Goal: Task Accomplishment & Management: Complete application form

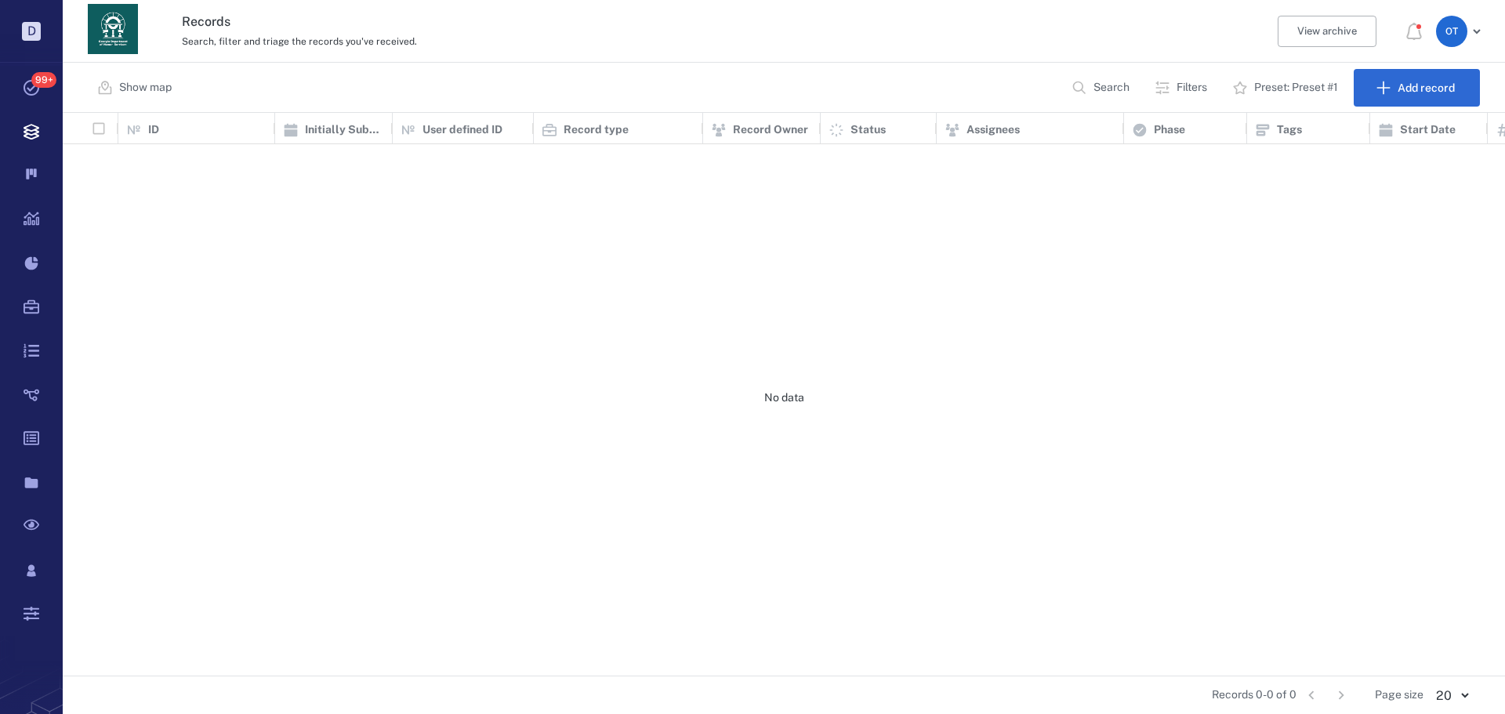
scroll to position [551, 1432]
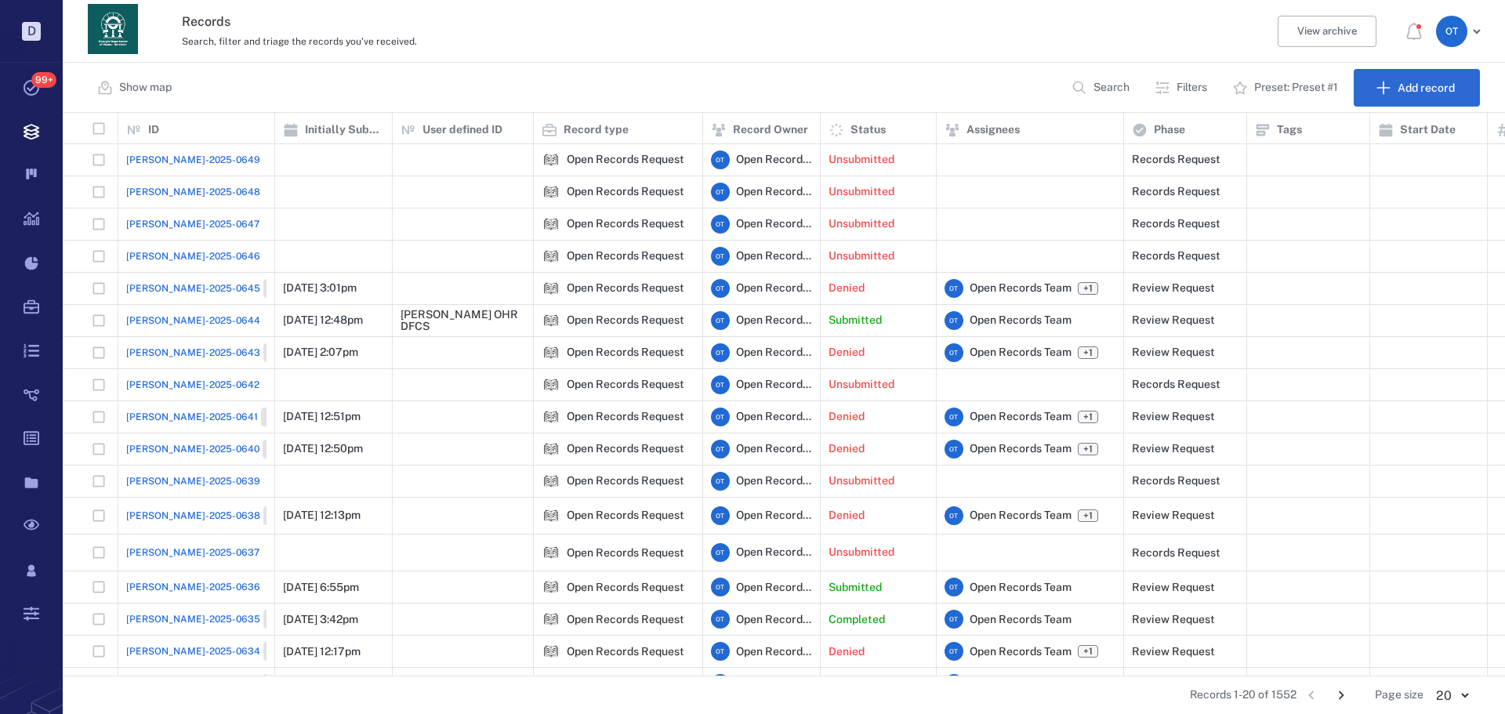
click at [1089, 98] on button "Search" at bounding box center [1102, 88] width 80 height 38
type input "*****"
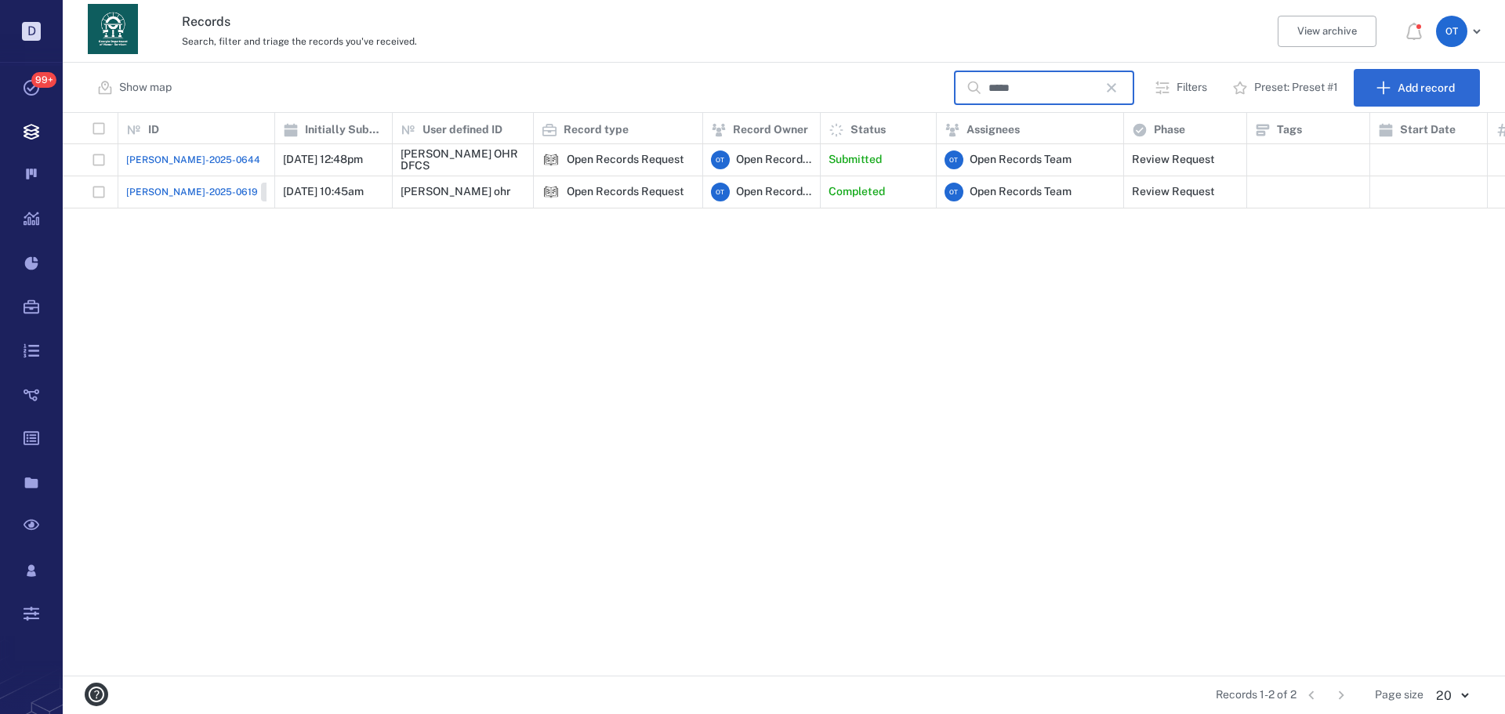
click at [1020, 86] on input "*****" at bounding box center [1044, 88] width 110 height 34
click at [1110, 96] on icon "button" at bounding box center [1111, 87] width 19 height 19
drag, startPoint x: 840, startPoint y: 78, endPoint x: 1471, endPoint y: 132, distance: 633.4
click at [840, 77] on div "Show map ​ Filters Preset: Preset #1 Add record" at bounding box center [784, 88] width 1442 height 50
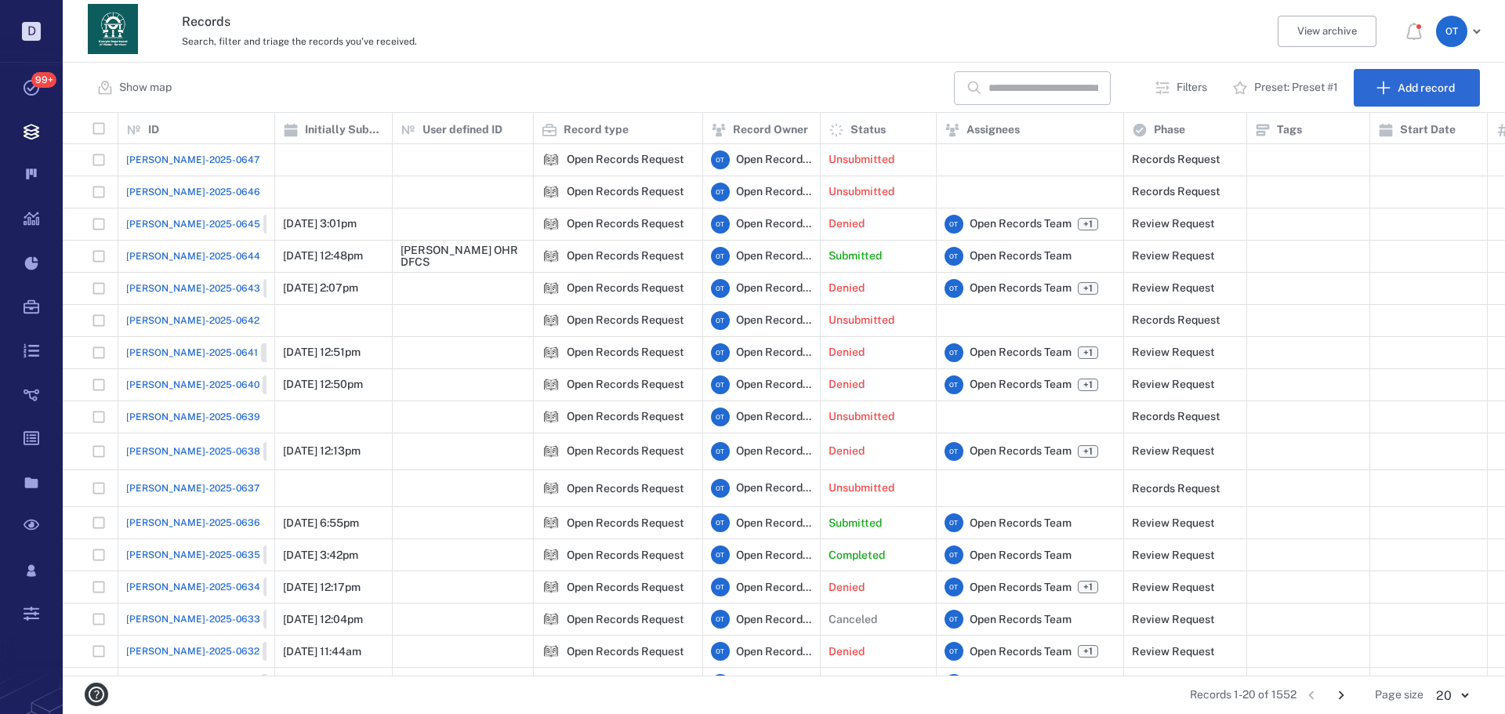
scroll to position [123, 0]
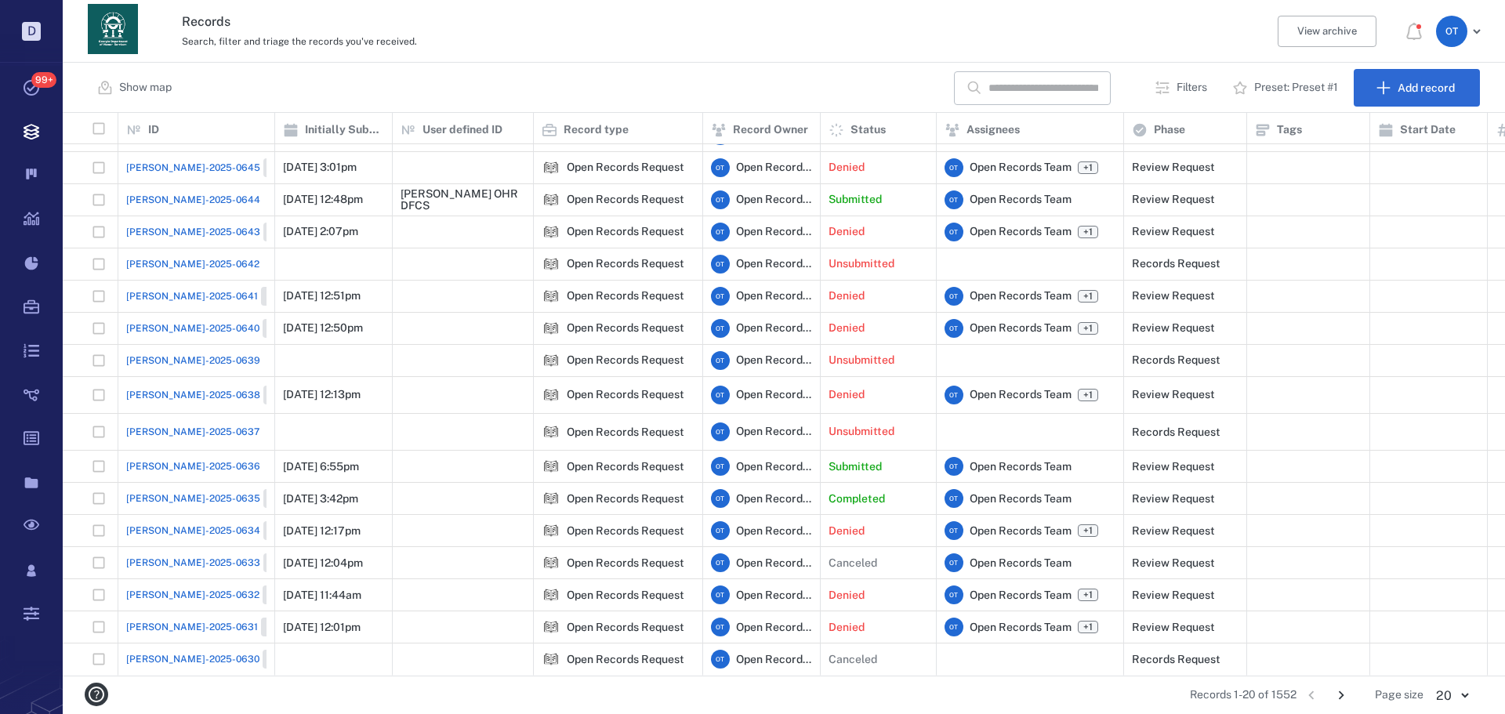
click at [182, 459] on span "[PERSON_NAME]-2025-0636" at bounding box center [193, 466] width 134 height 14
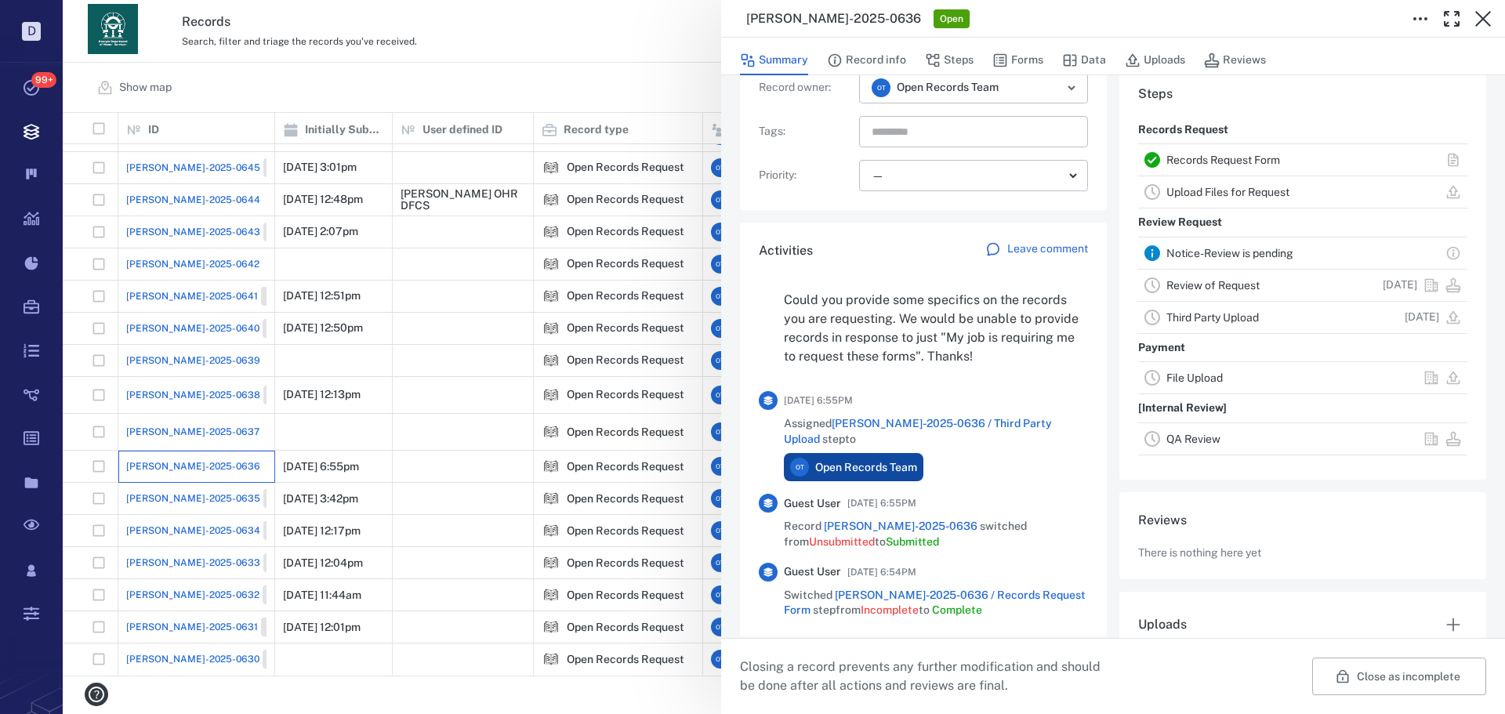
scroll to position [157, 0]
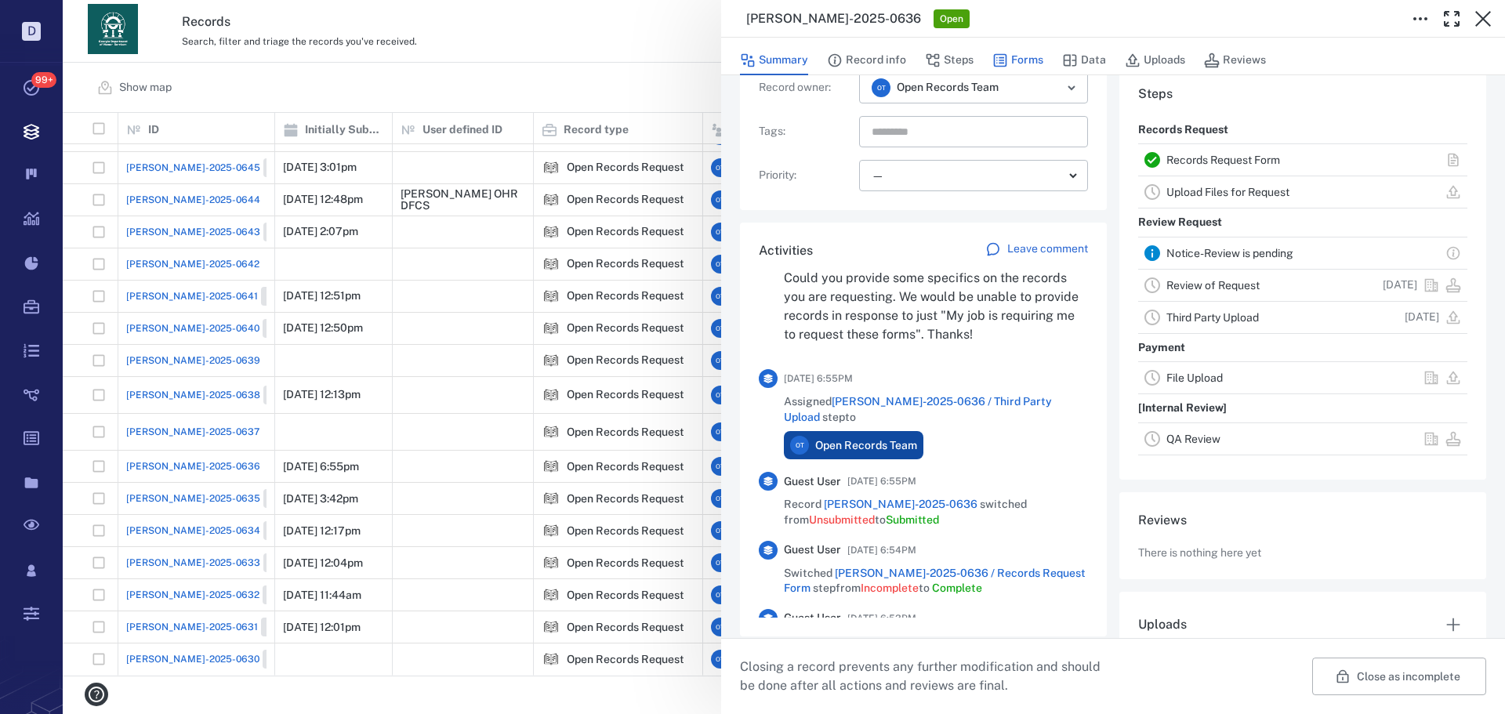
click at [1028, 69] on button "Forms" at bounding box center [1017, 60] width 51 height 30
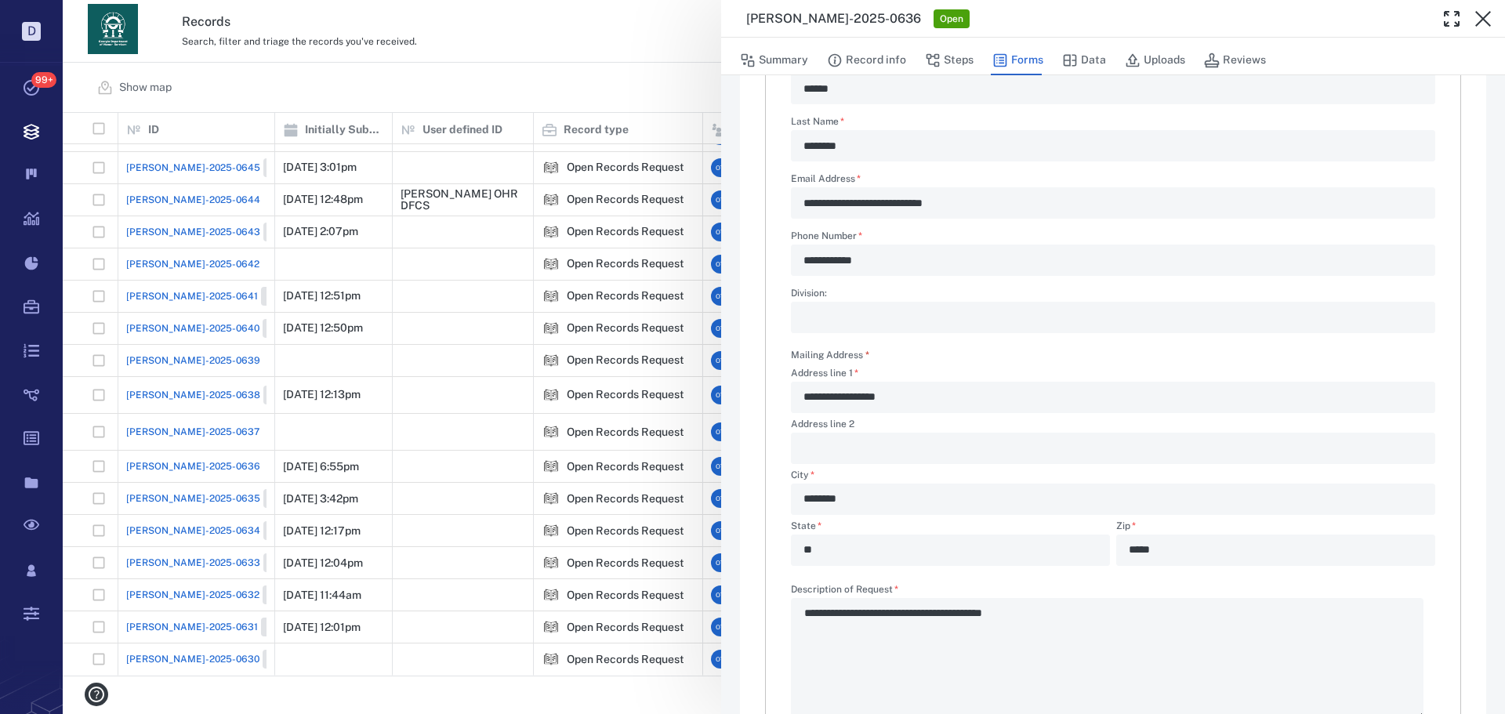
scroll to position [64, 0]
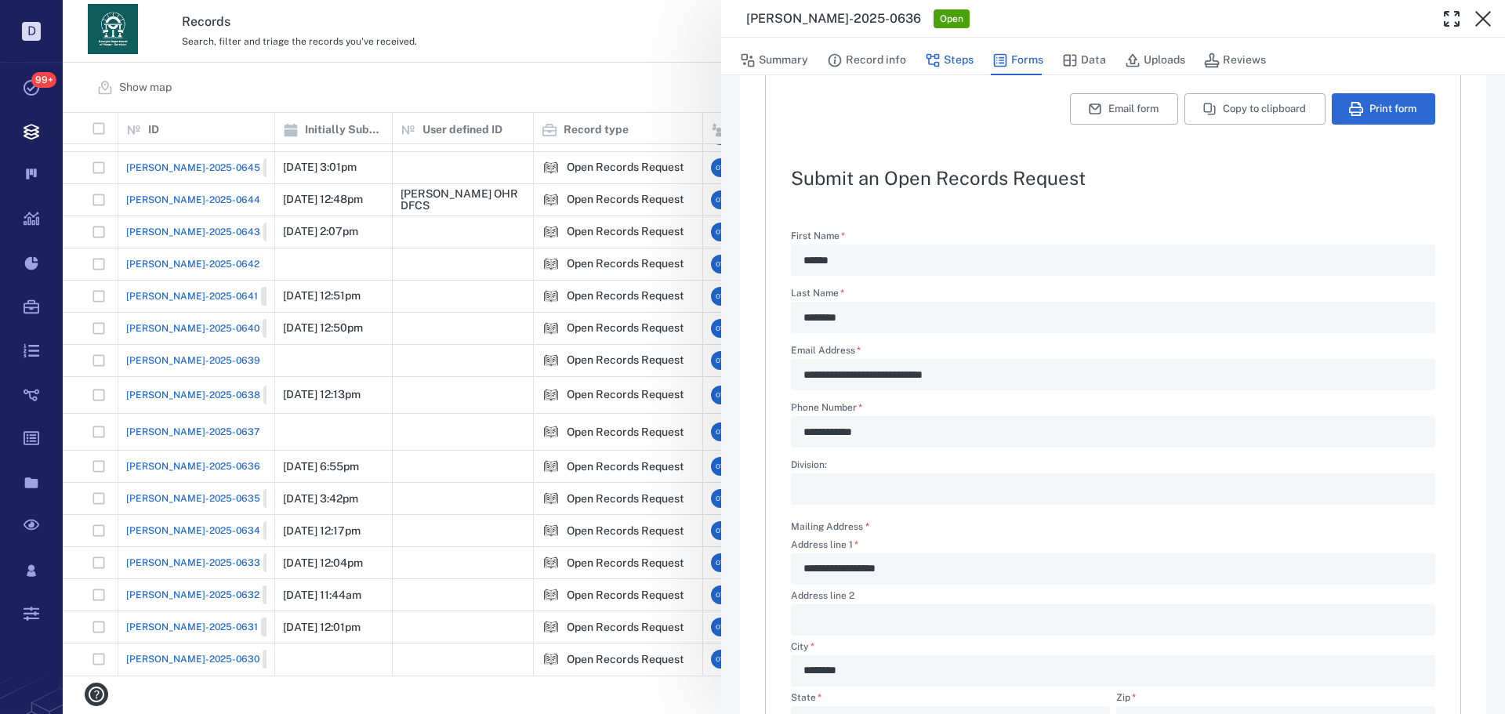
click at [971, 60] on button "Steps" at bounding box center [949, 60] width 49 height 30
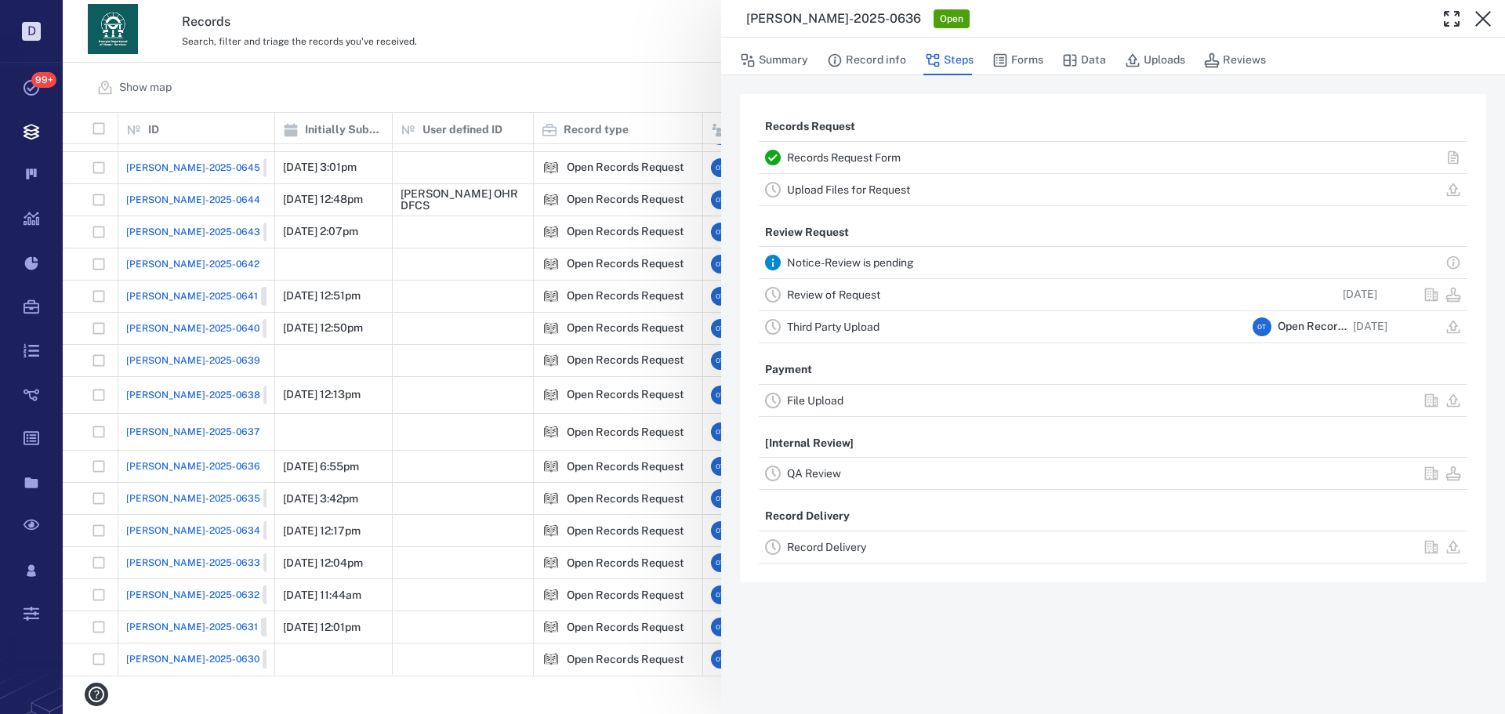
click at [875, 300] on link "Review of Request" at bounding box center [833, 294] width 93 height 13
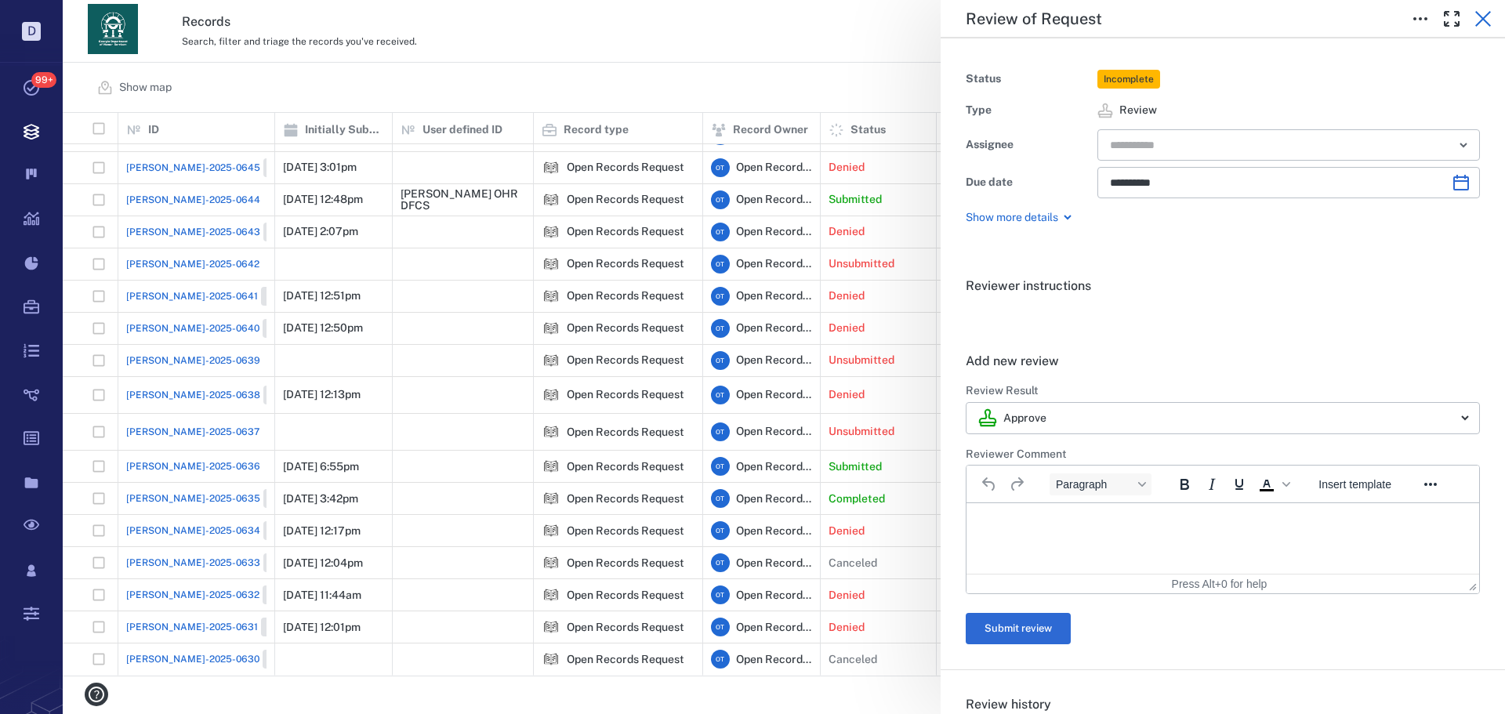
click at [1479, 12] on icon "button" at bounding box center [1483, 18] width 19 height 19
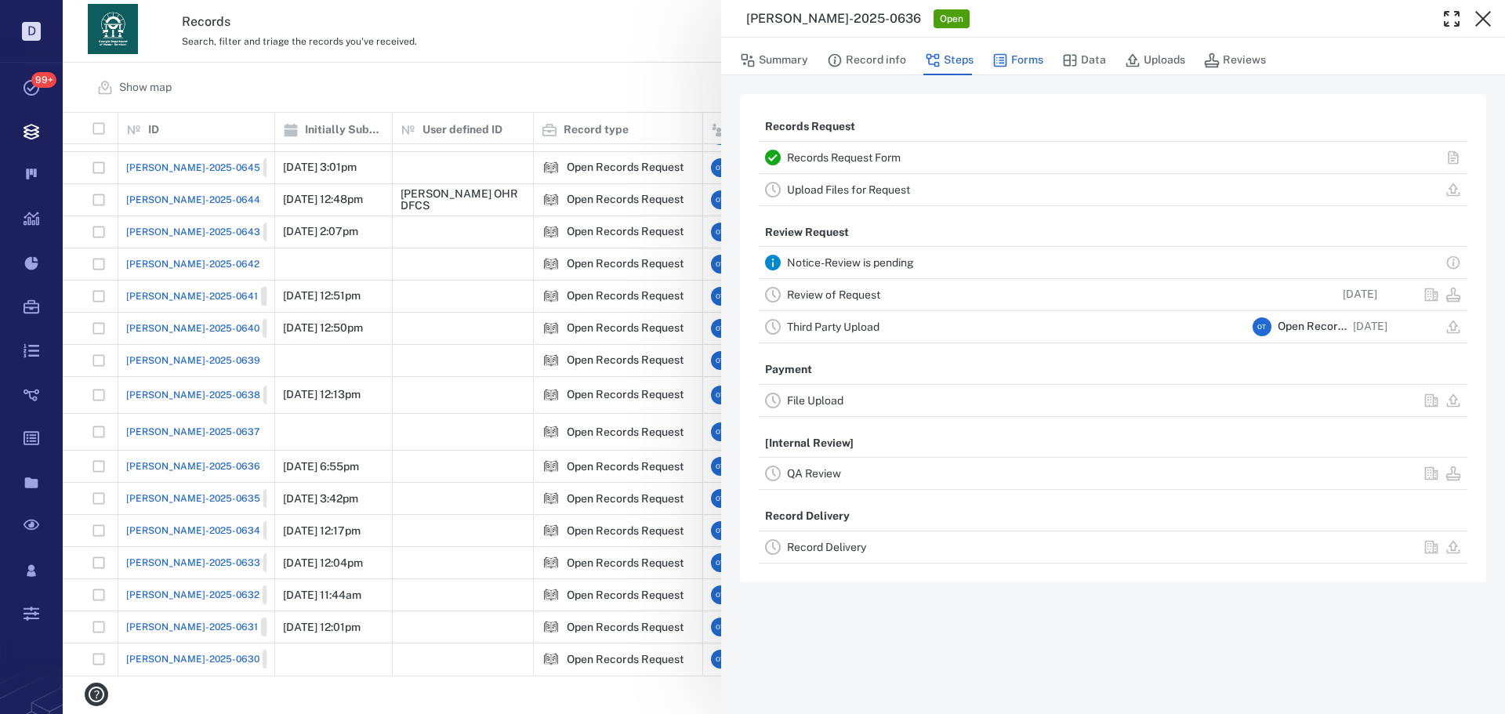
click at [1023, 60] on button "Forms" at bounding box center [1017, 60] width 51 height 30
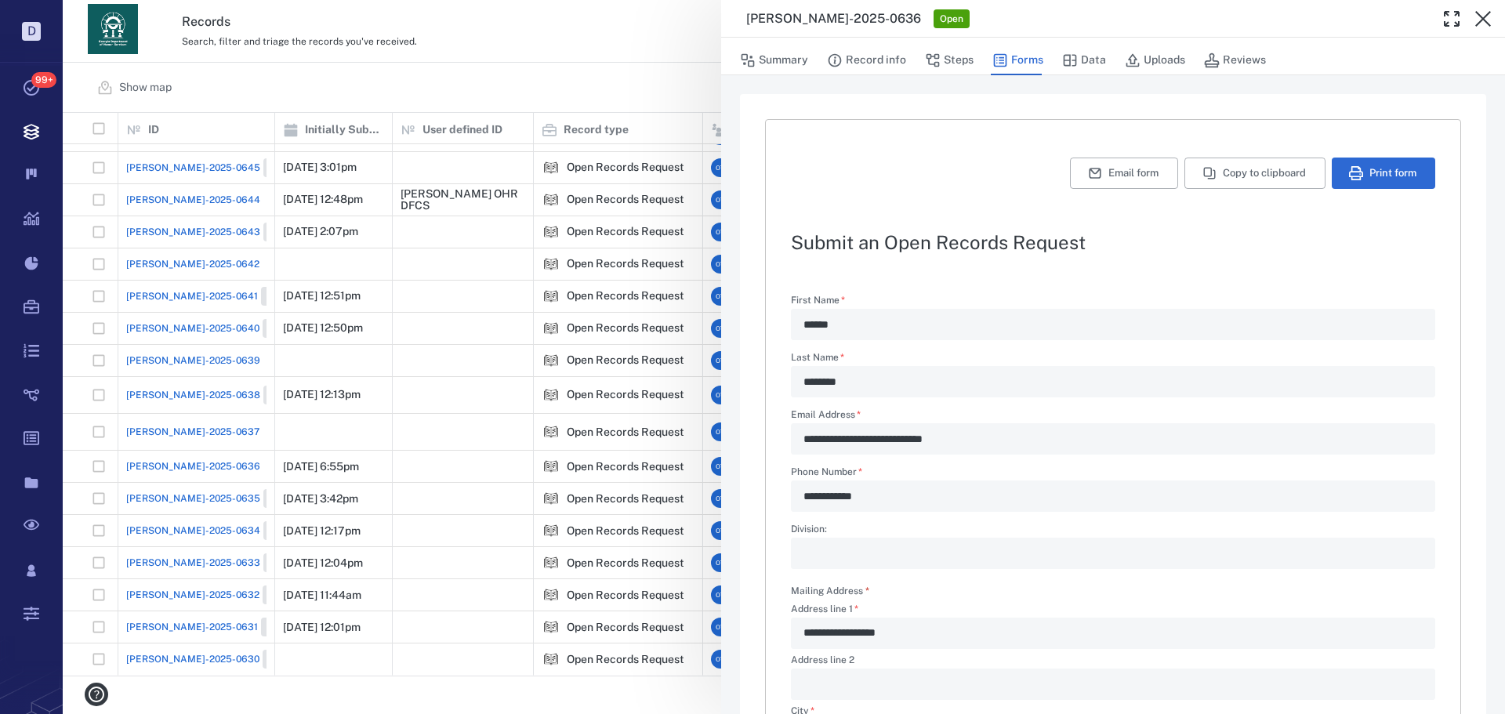
scroll to position [378, 0]
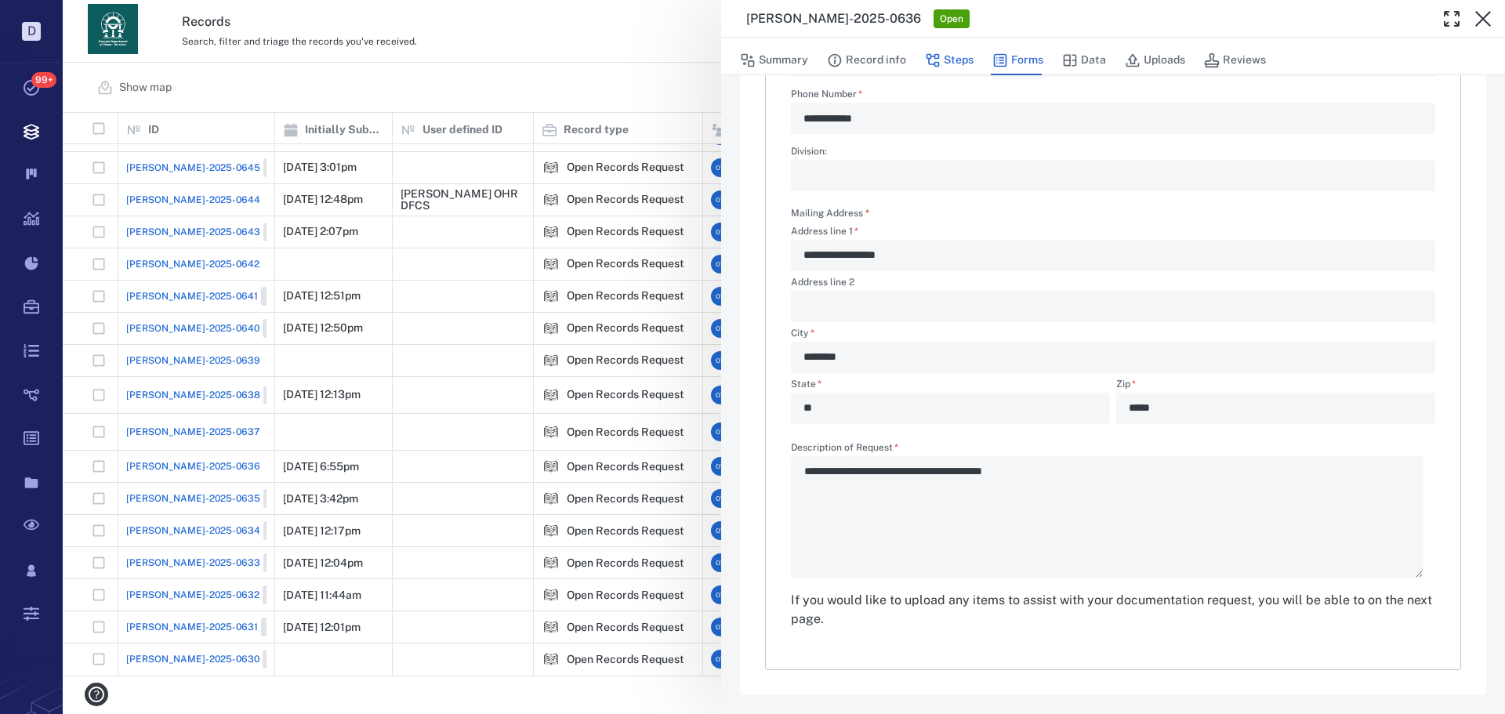
click at [975, 56] on div "Summary Record info Steps Forms Data Uploads Reviews" at bounding box center [1113, 59] width 746 height 31
click at [969, 59] on button "Steps" at bounding box center [949, 60] width 49 height 30
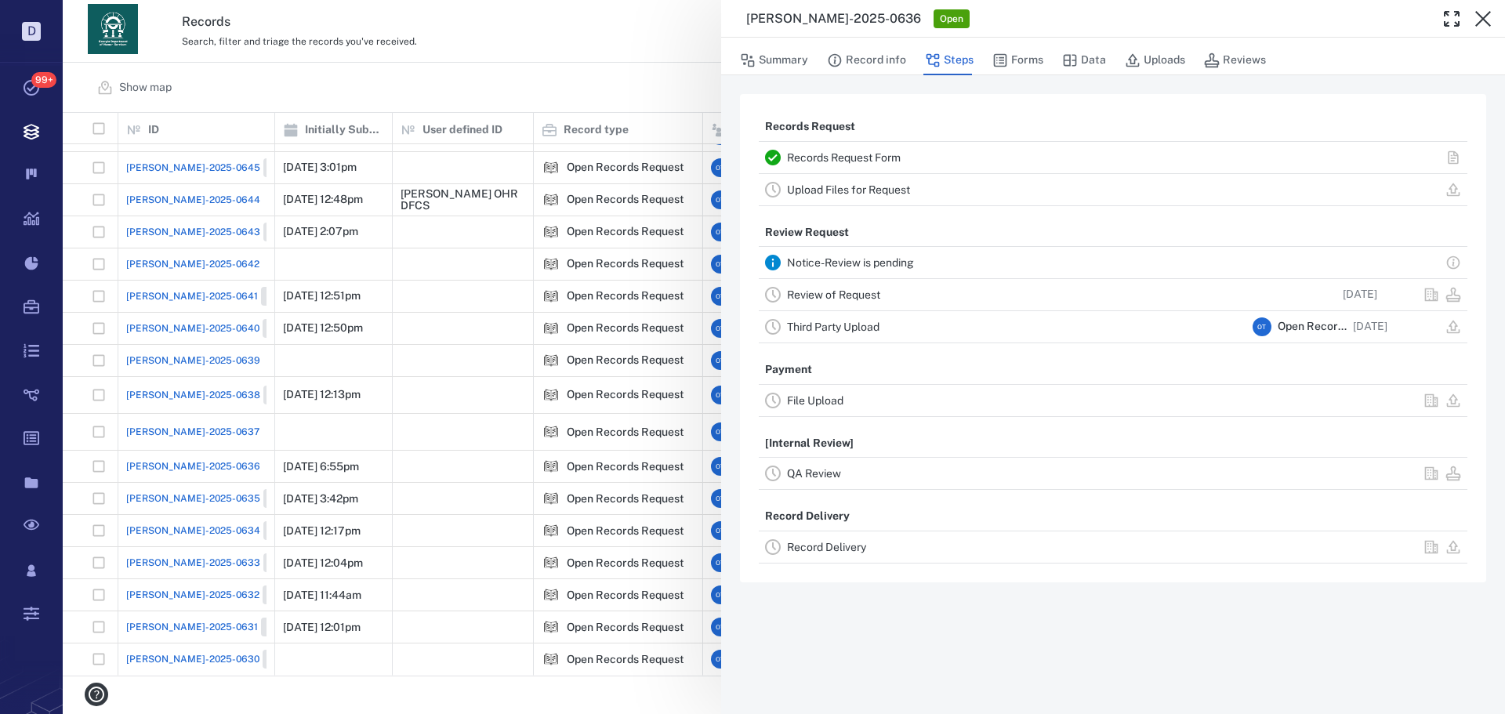
click at [619, 88] on div "[PERSON_NAME]-2025-0636 Open Summary Record info Steps Forms Data Uploads Revie…" at bounding box center [784, 357] width 1442 height 714
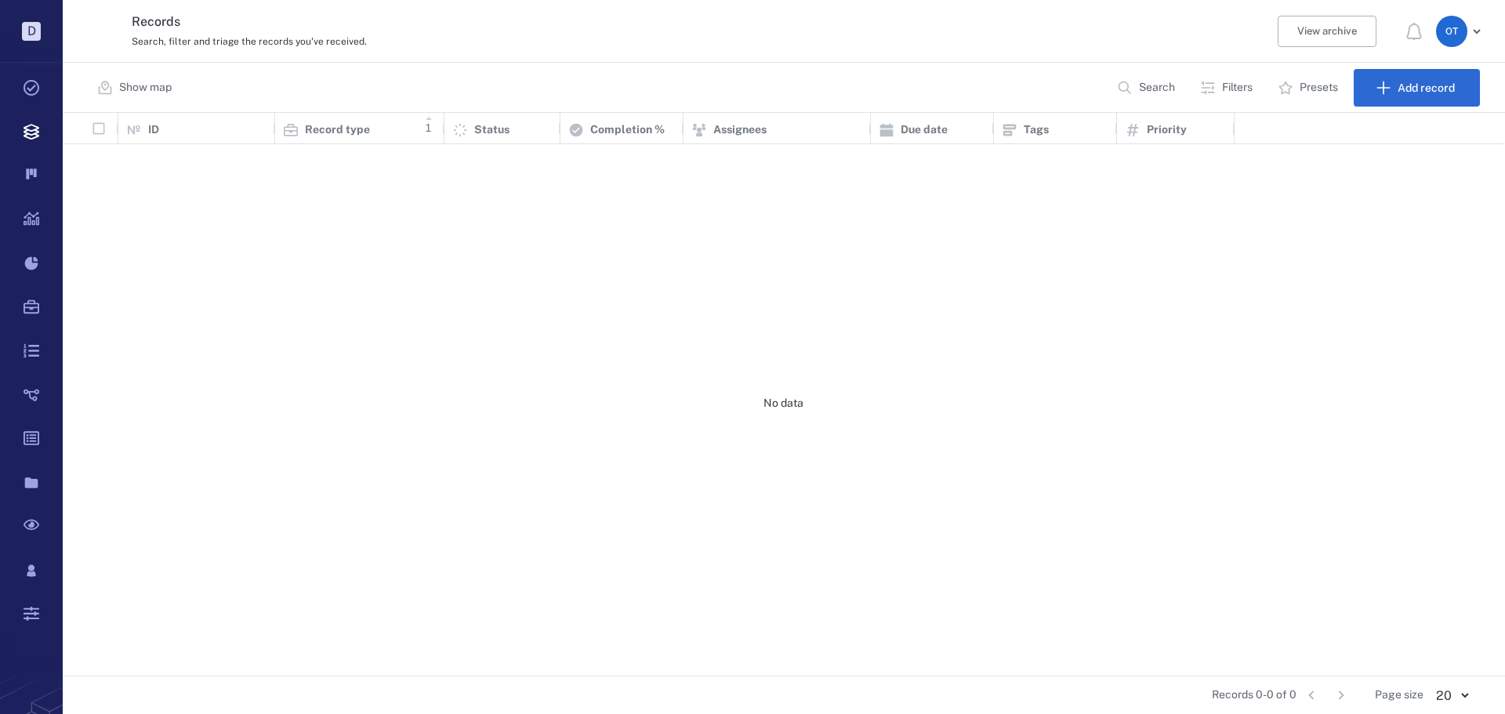
scroll to position [551, 1432]
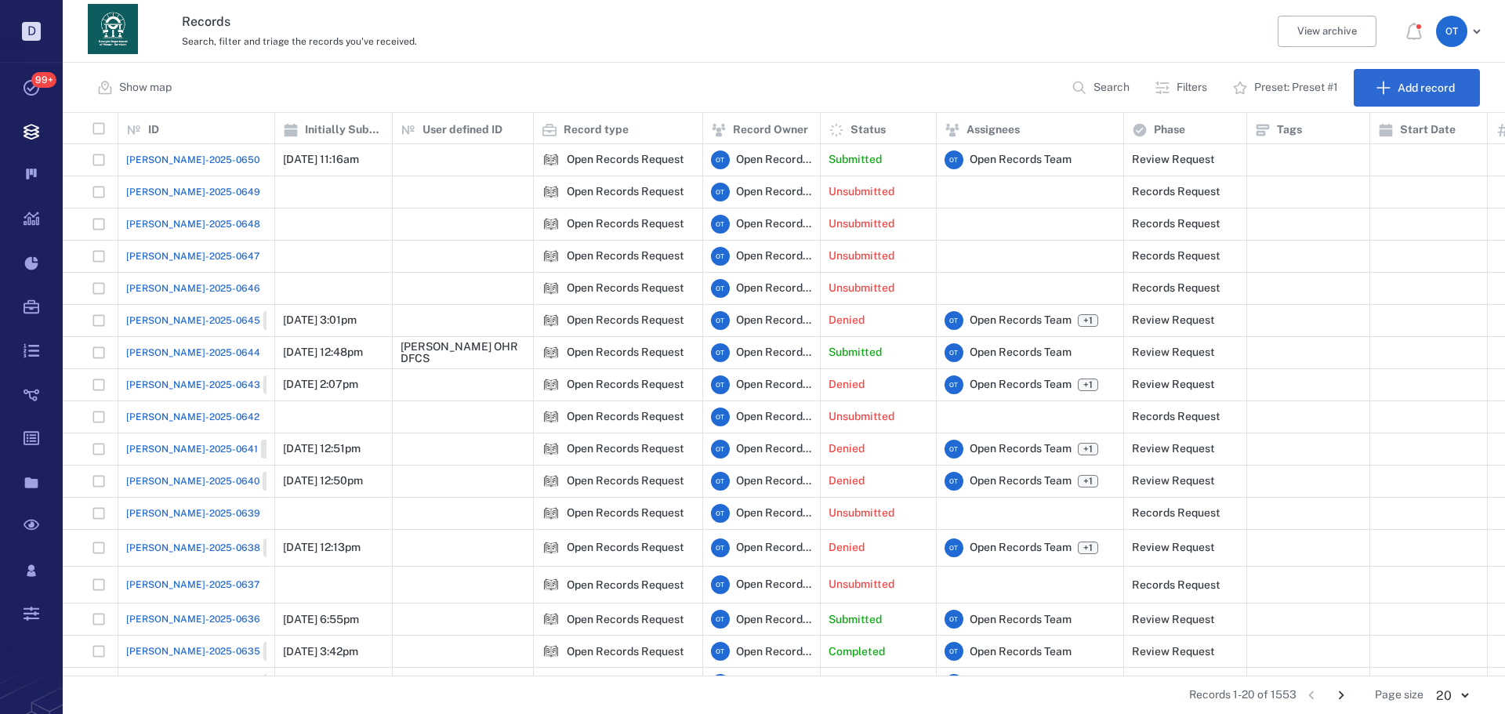
click at [194, 153] on span "ORR-2025-0650" at bounding box center [192, 160] width 133 height 14
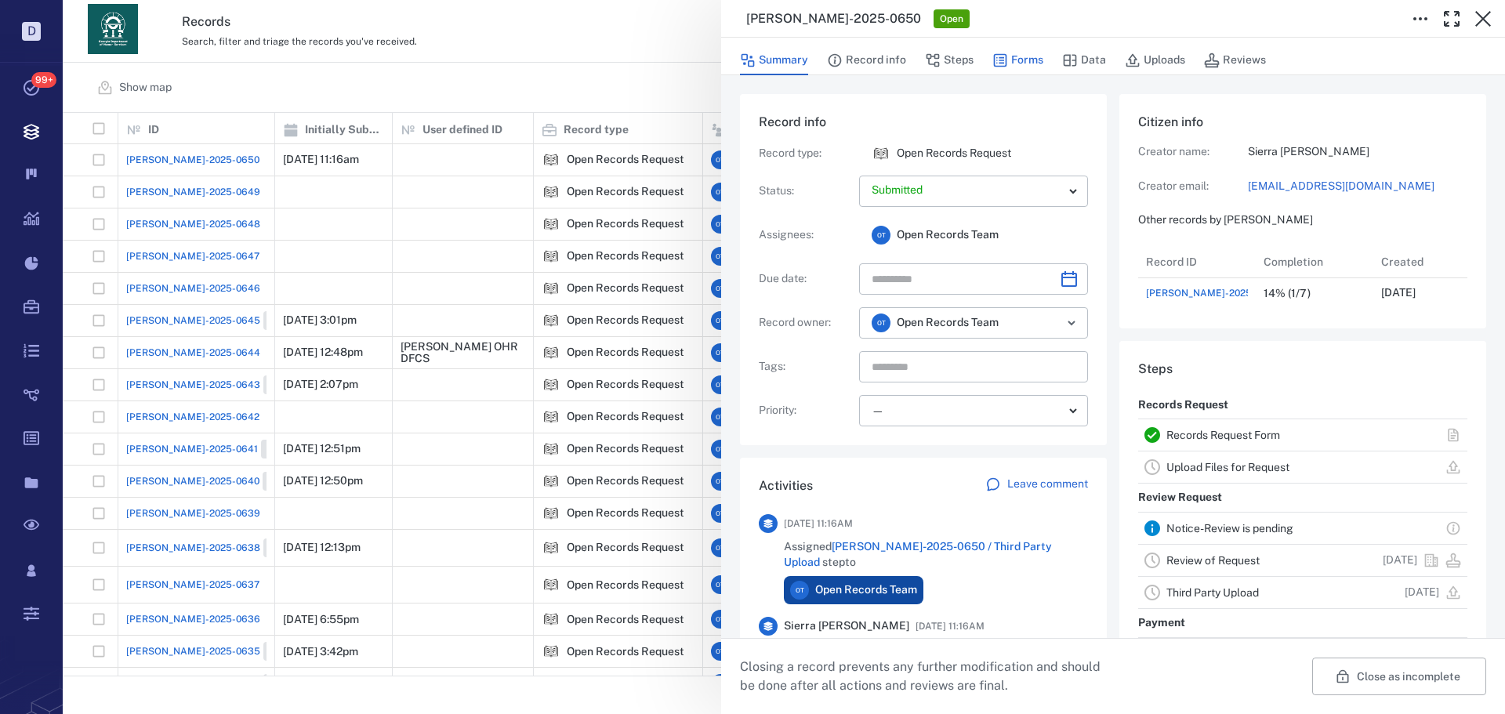
click at [1011, 63] on button "Forms" at bounding box center [1017, 60] width 51 height 30
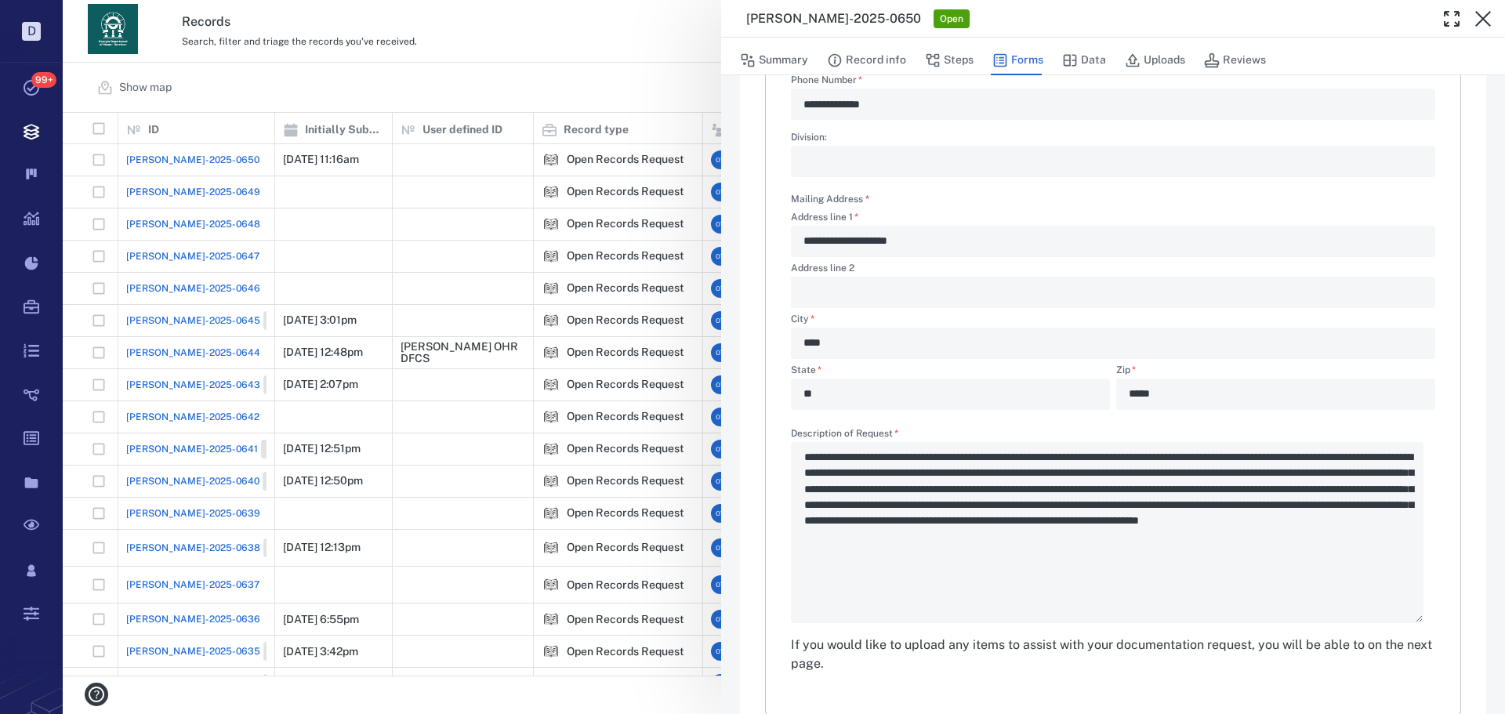
scroll to position [437, 0]
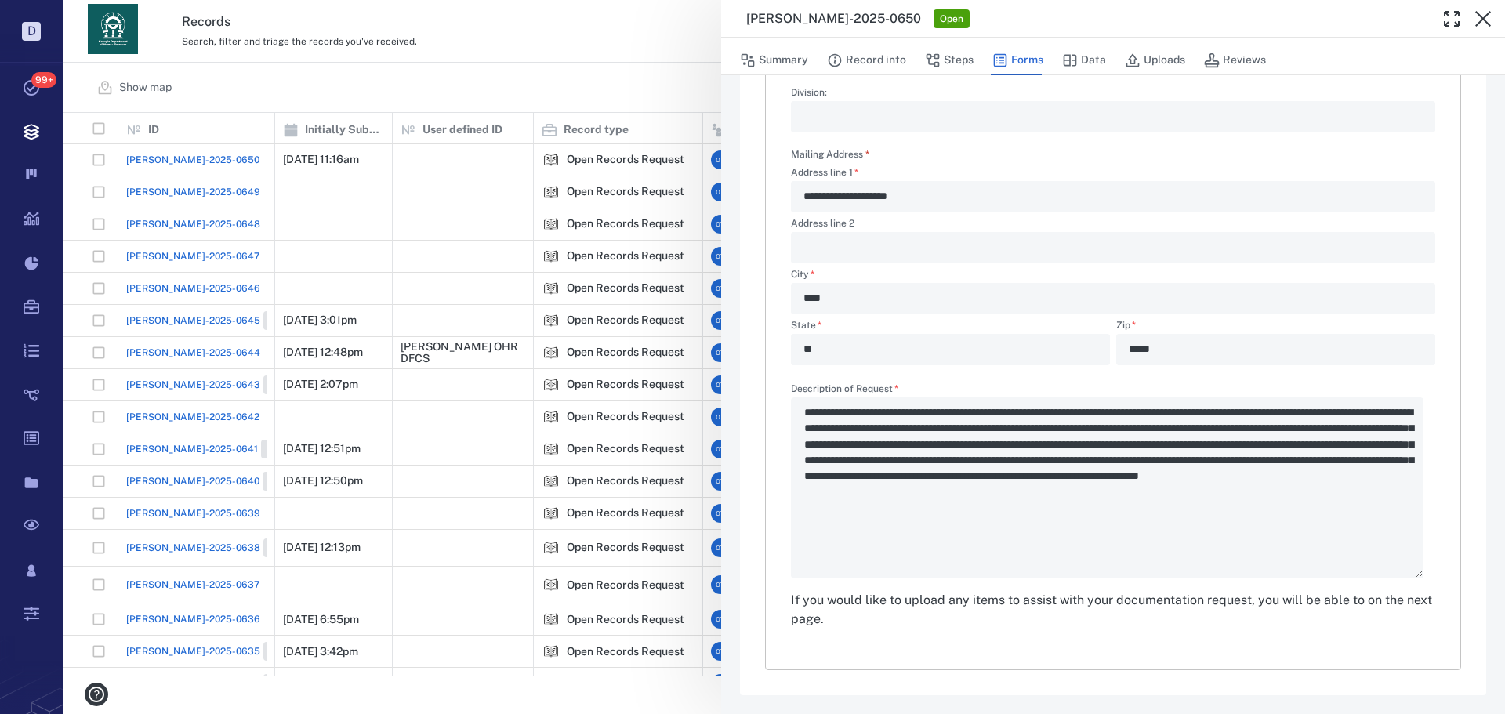
drag, startPoint x: 1004, startPoint y: 512, endPoint x: 1003, endPoint y: 474, distance: 37.6
click at [1003, 475] on div "**********" at bounding box center [1113, 481] width 644 height 194
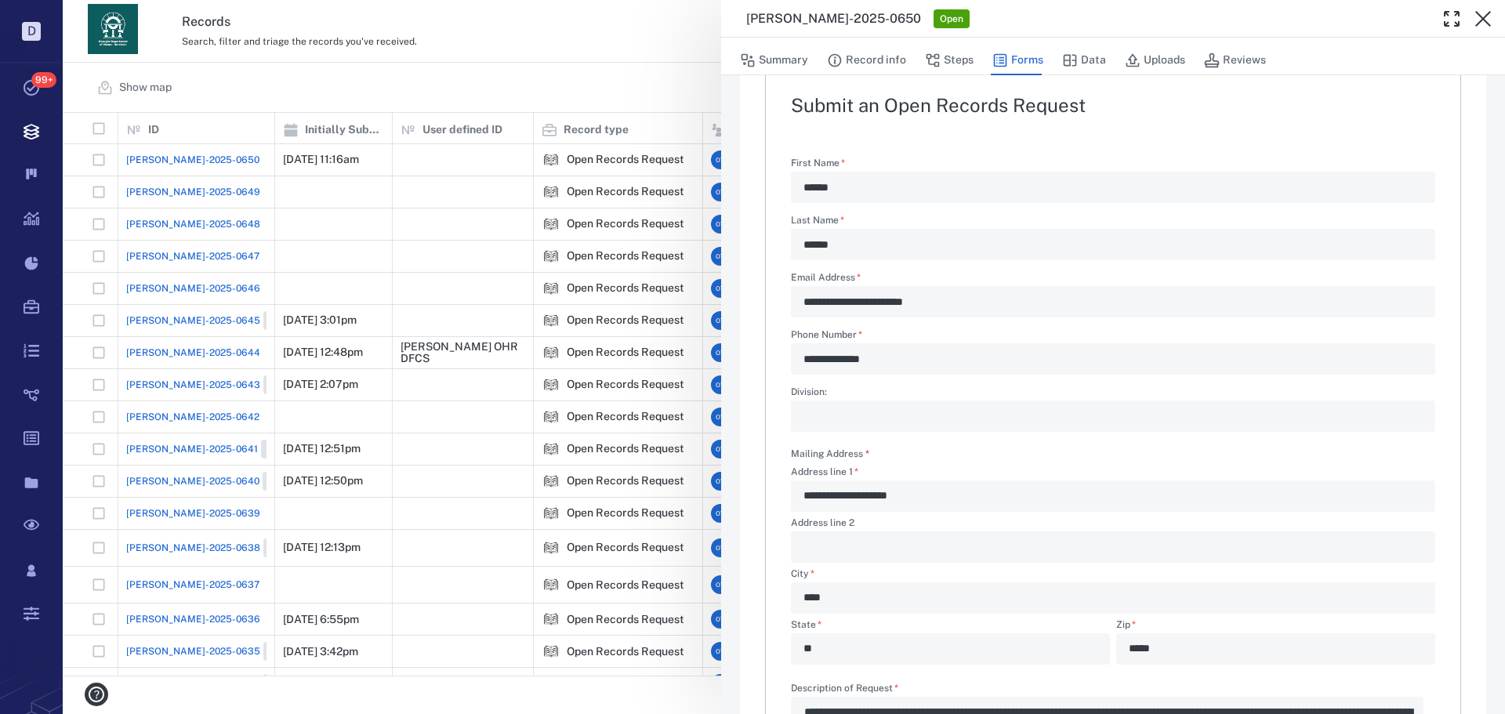
scroll to position [0, 0]
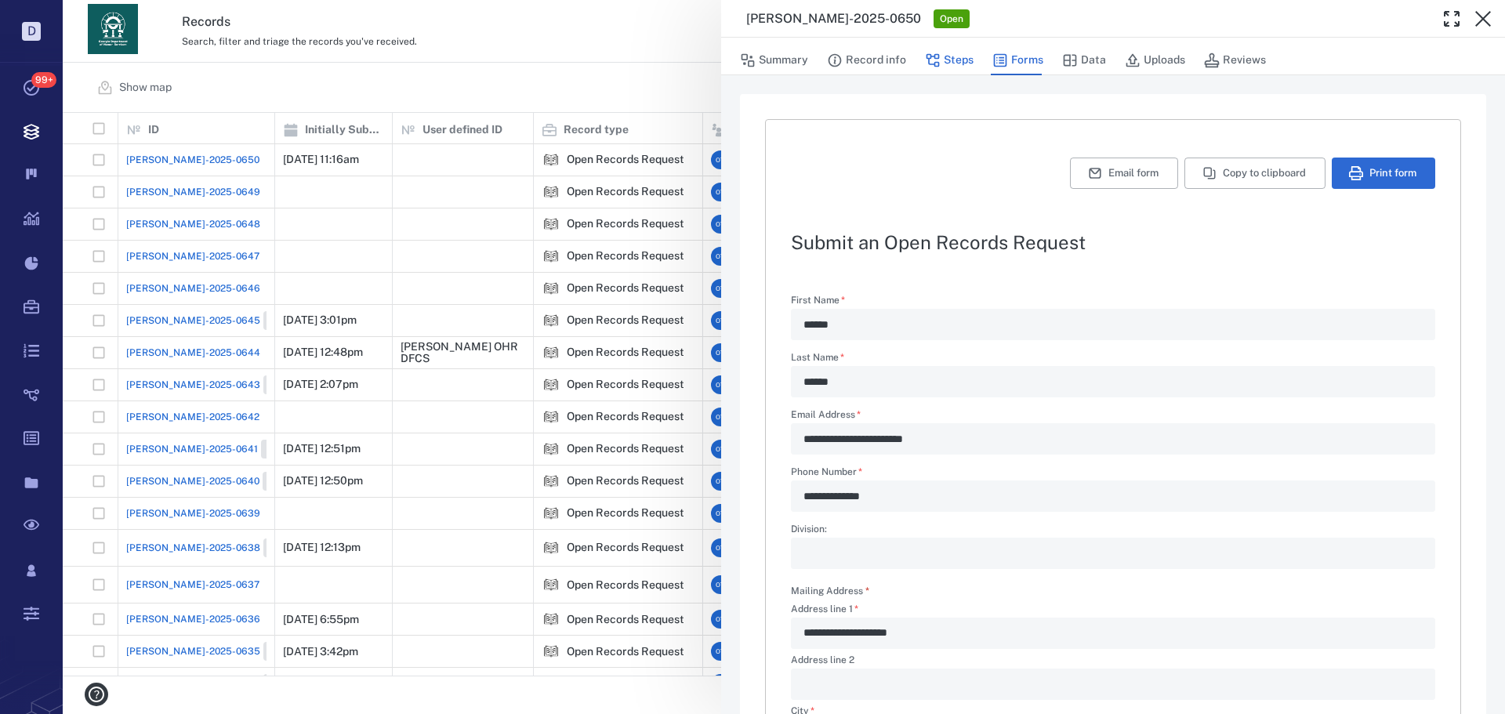
click at [939, 67] on icon "button" at bounding box center [933, 61] width 16 height 16
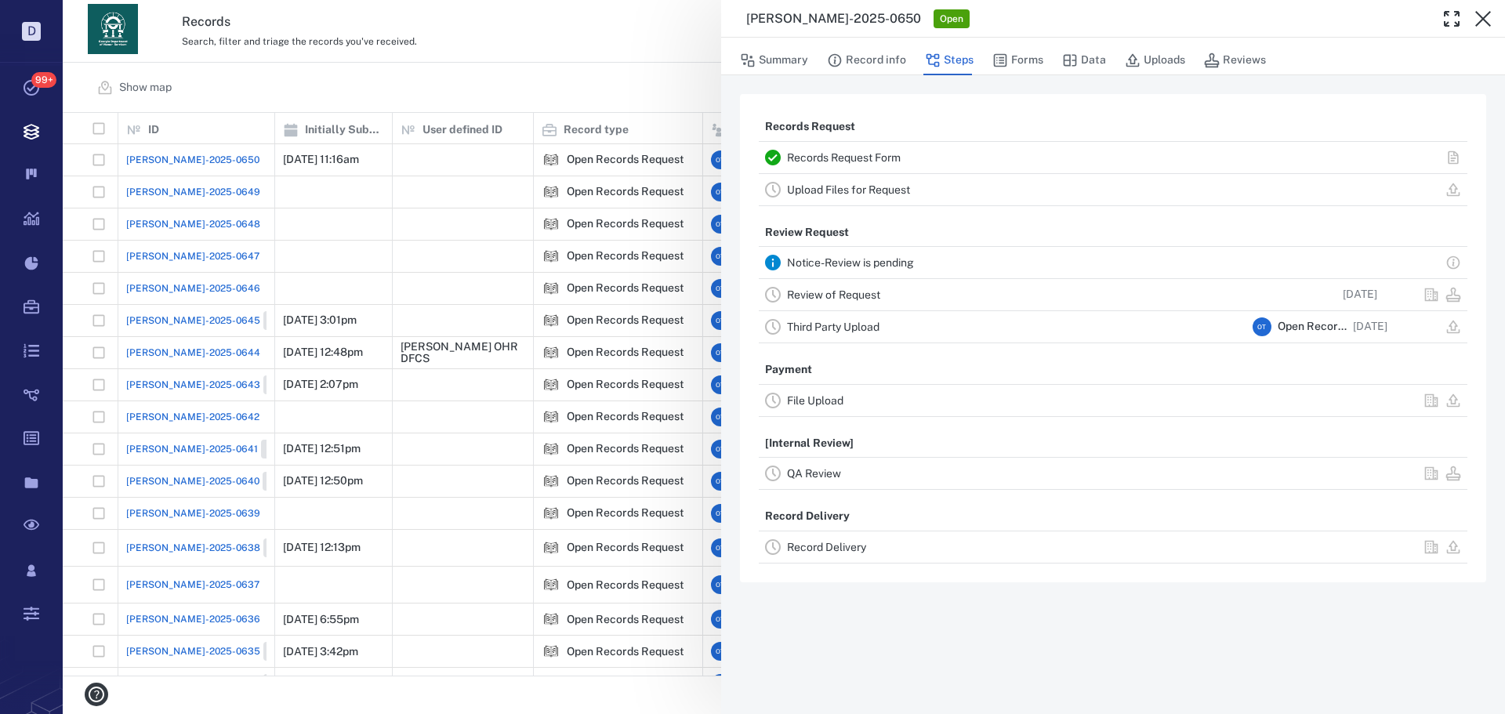
click at [855, 298] on link "Review of Request" at bounding box center [833, 294] width 93 height 13
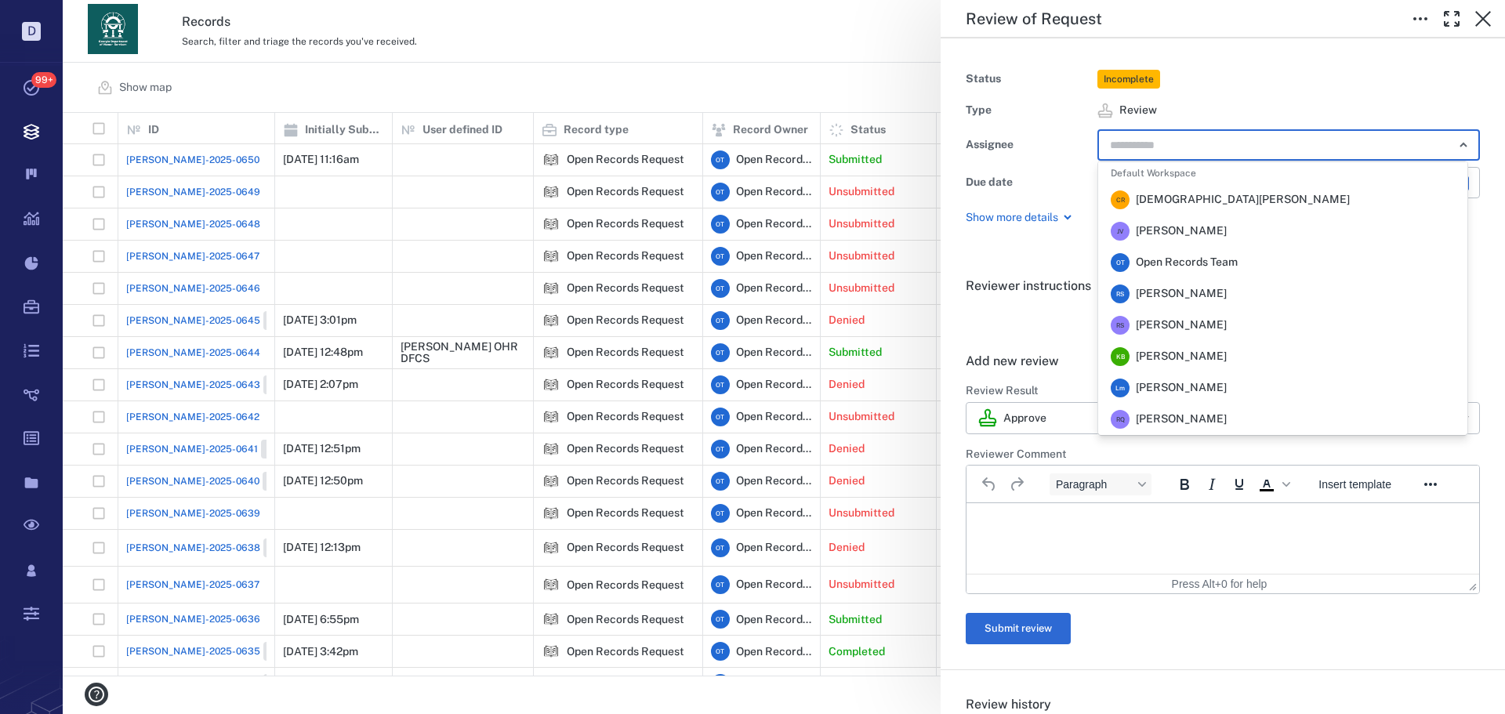
click at [1224, 151] on input "text" at bounding box center [1271, 145] width 325 height 22
click at [1193, 295] on span "Rochelle Stembridge" at bounding box center [1181, 294] width 91 height 16
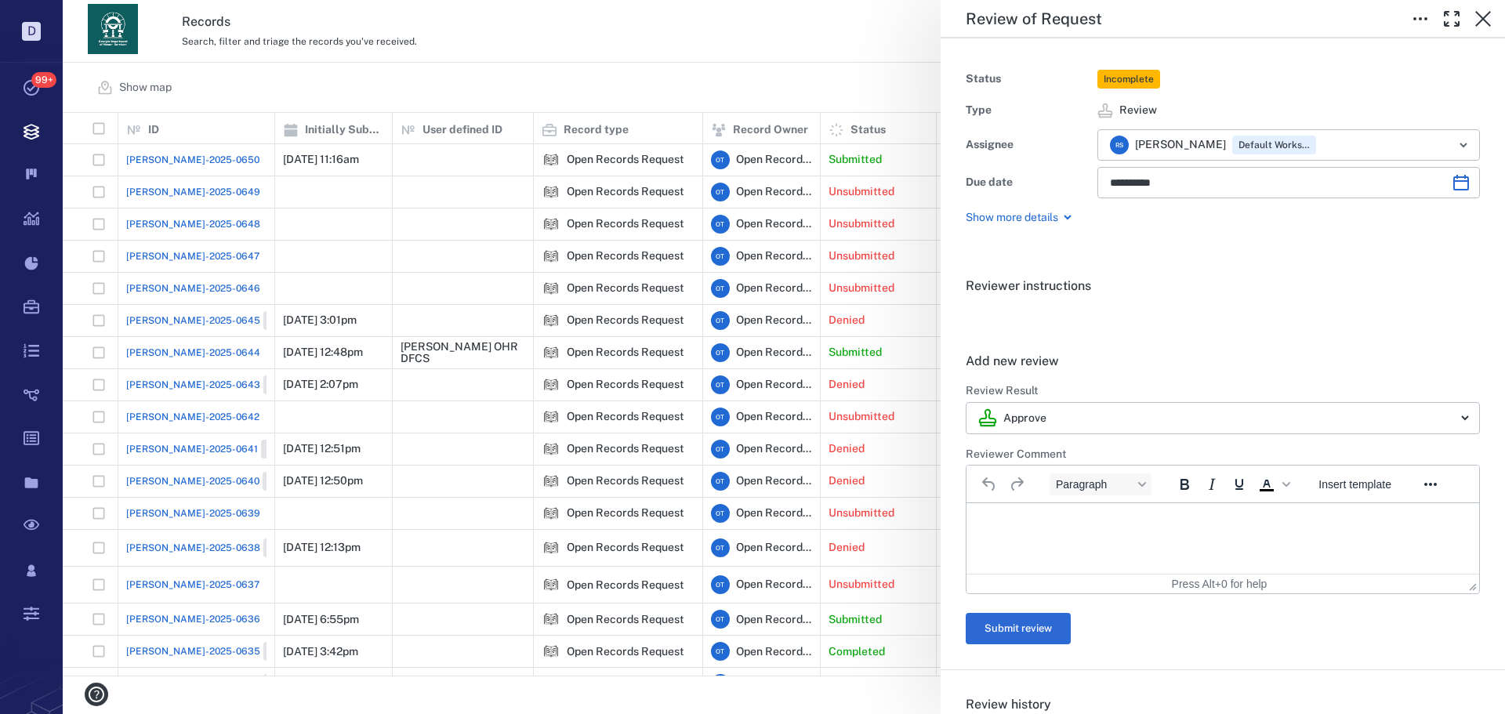
click at [712, 48] on div "**********" at bounding box center [784, 357] width 1442 height 714
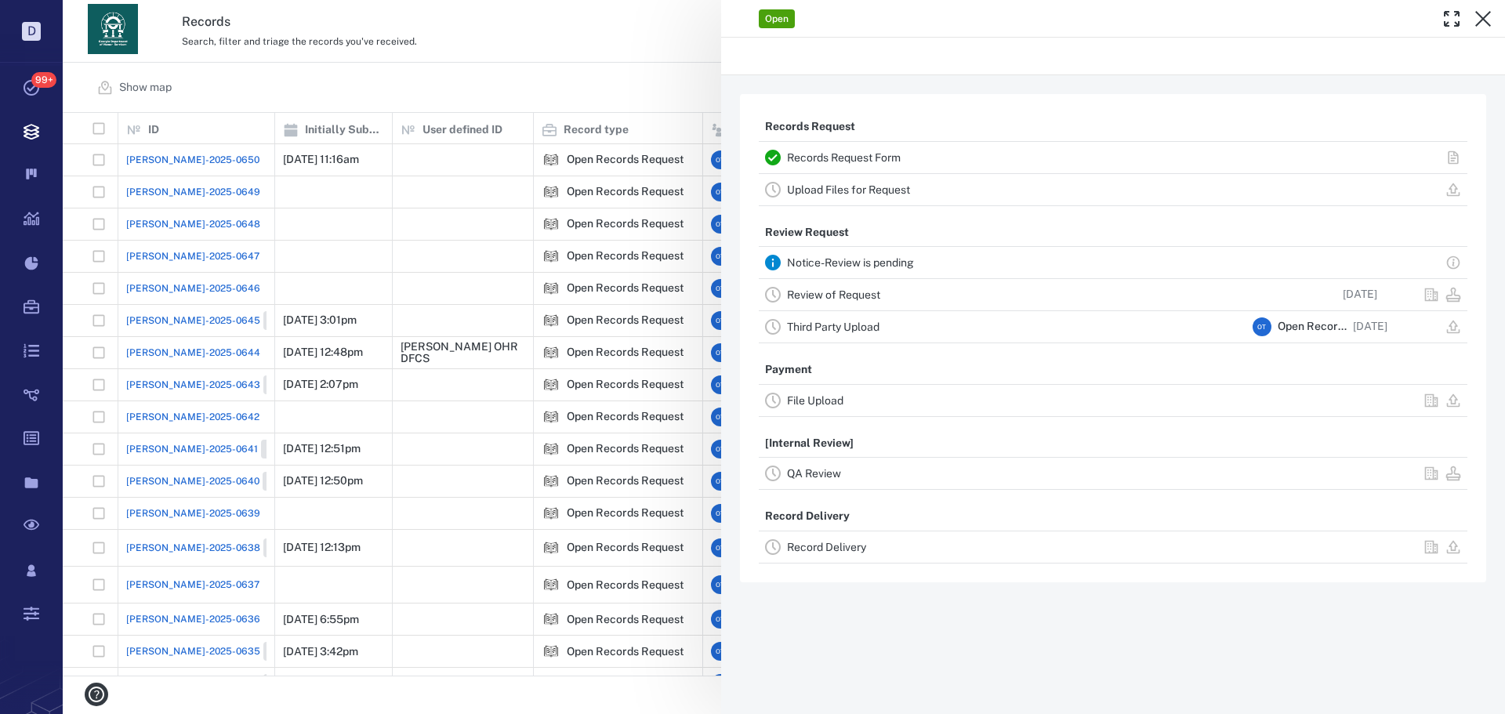
click at [681, 32] on div "Open Records Request Records Request Form Upload Files for Request Review Reque…" at bounding box center [784, 357] width 1442 height 714
